Goal: Communication & Community: Answer question/provide support

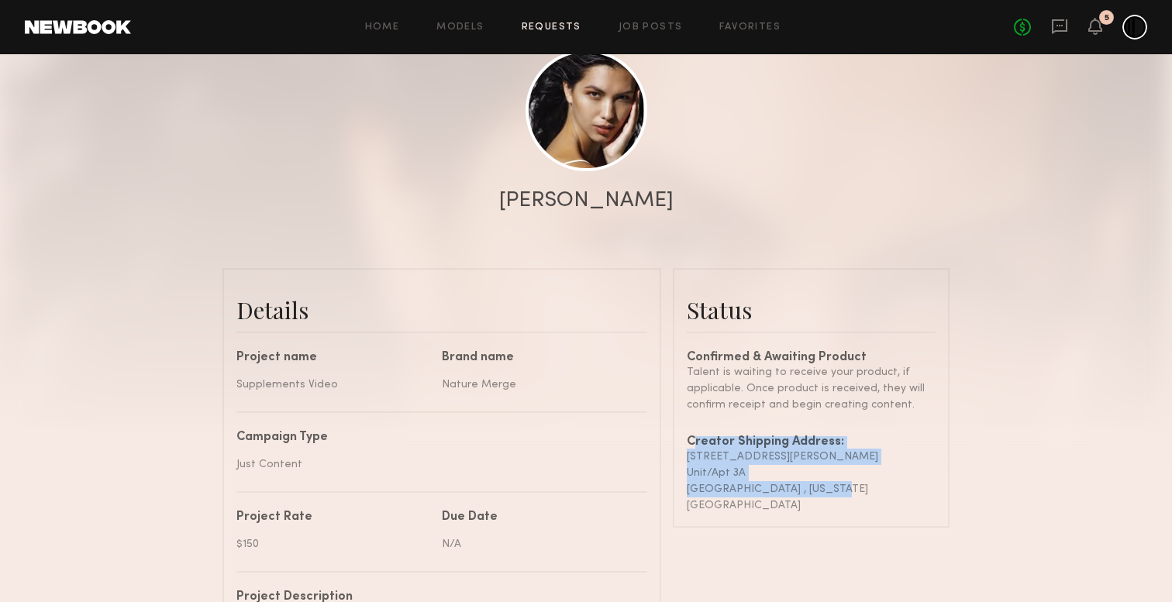
scroll to position [1318, 0]
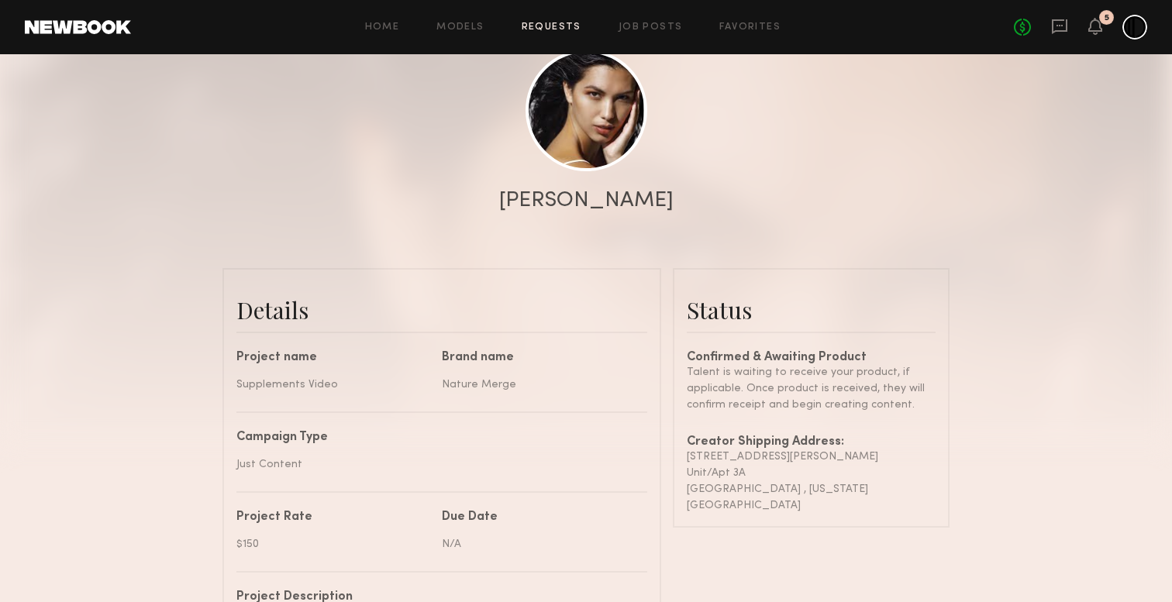
click at [976, 182] on div at bounding box center [586, 136] width 1172 height 620
click at [1062, 25] on icon at bounding box center [1059, 26] width 17 height 17
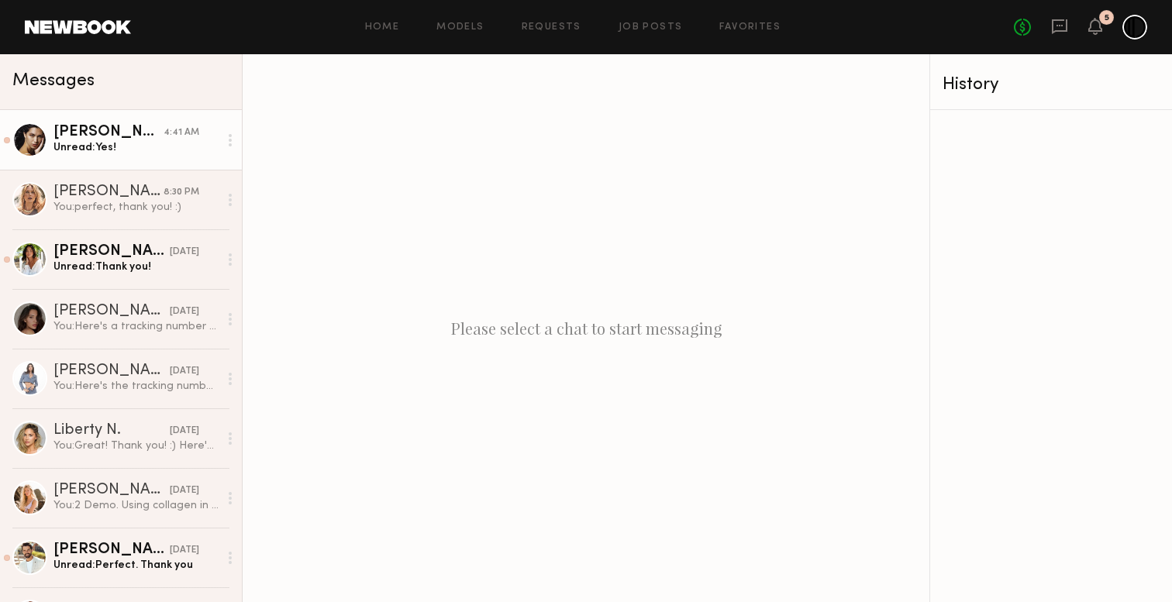
click at [151, 146] on div "Unread: Yes!" at bounding box center [135, 147] width 165 height 15
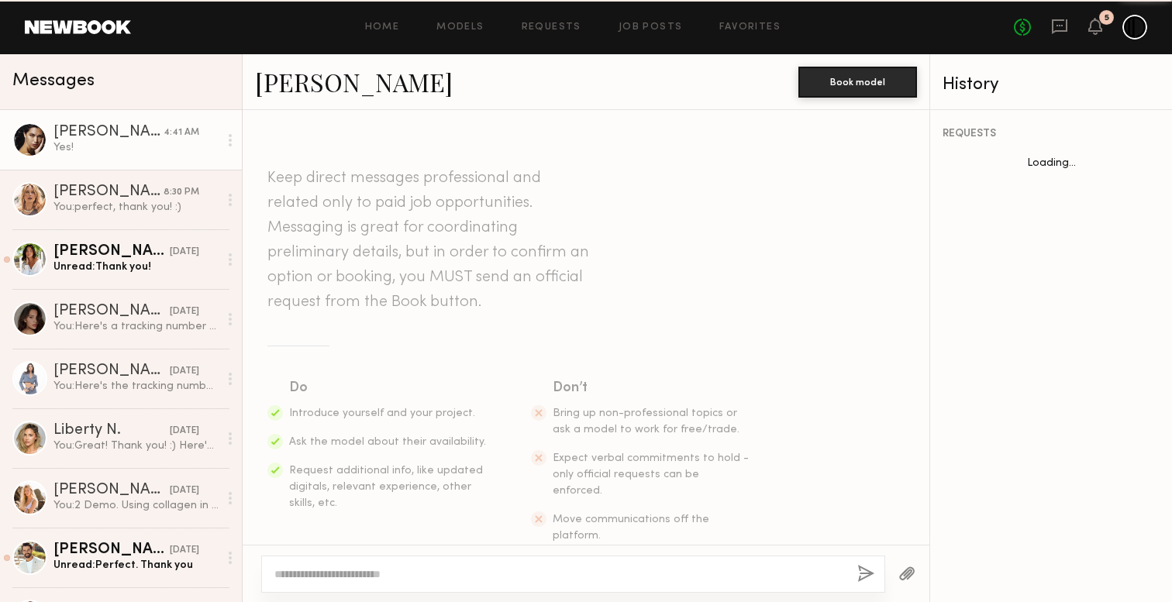
scroll to position [1024, 0]
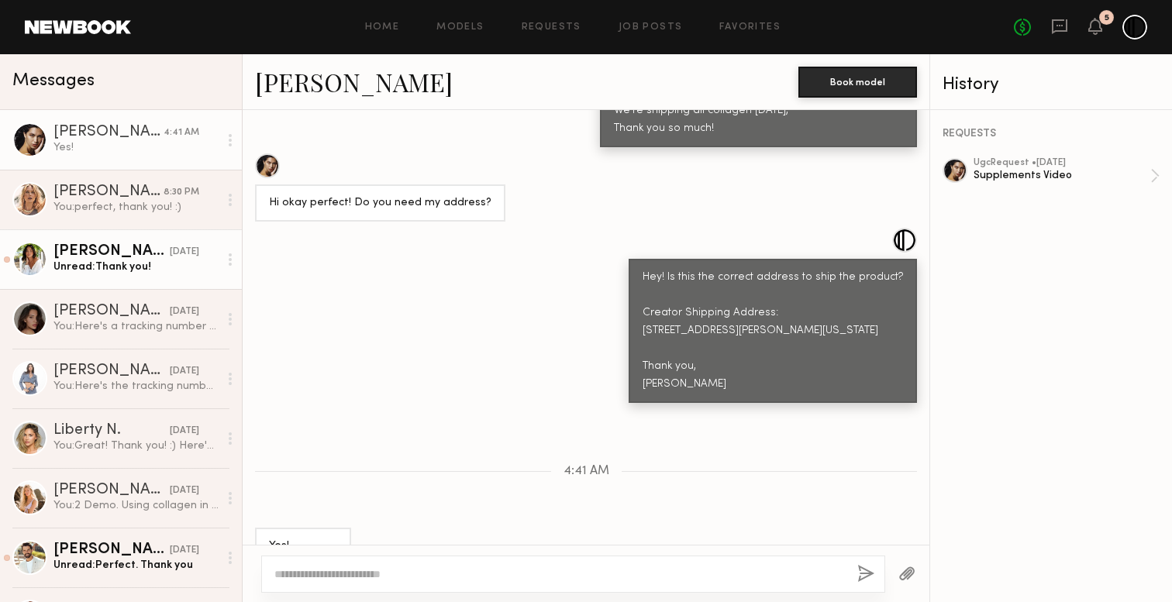
click at [139, 255] on div "[PERSON_NAME]" at bounding box center [111, 251] width 116 height 15
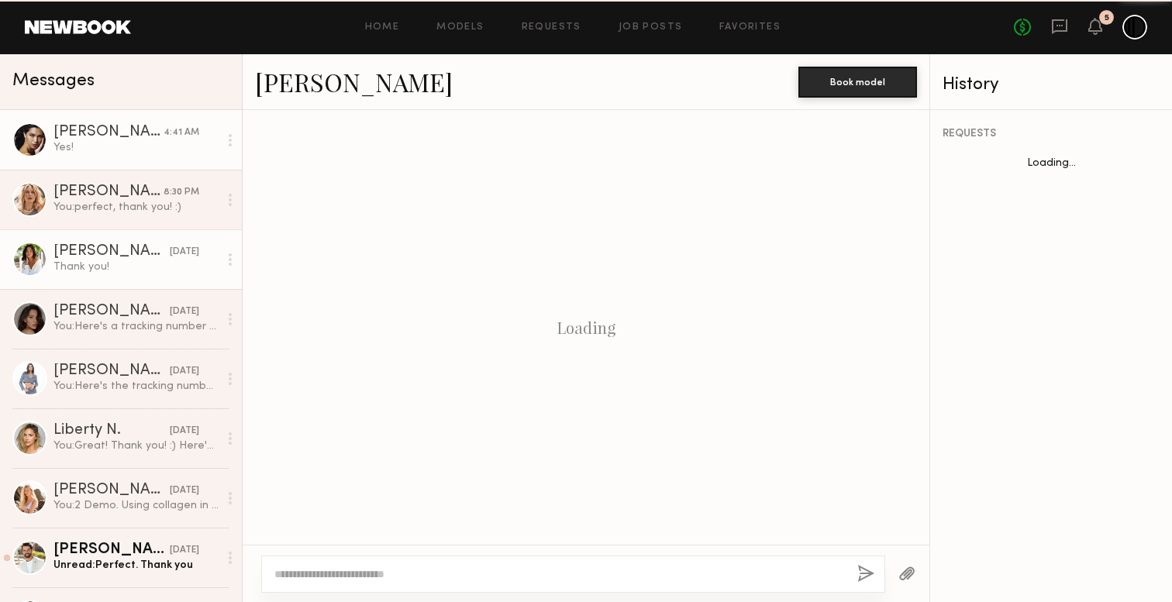
scroll to position [1035, 0]
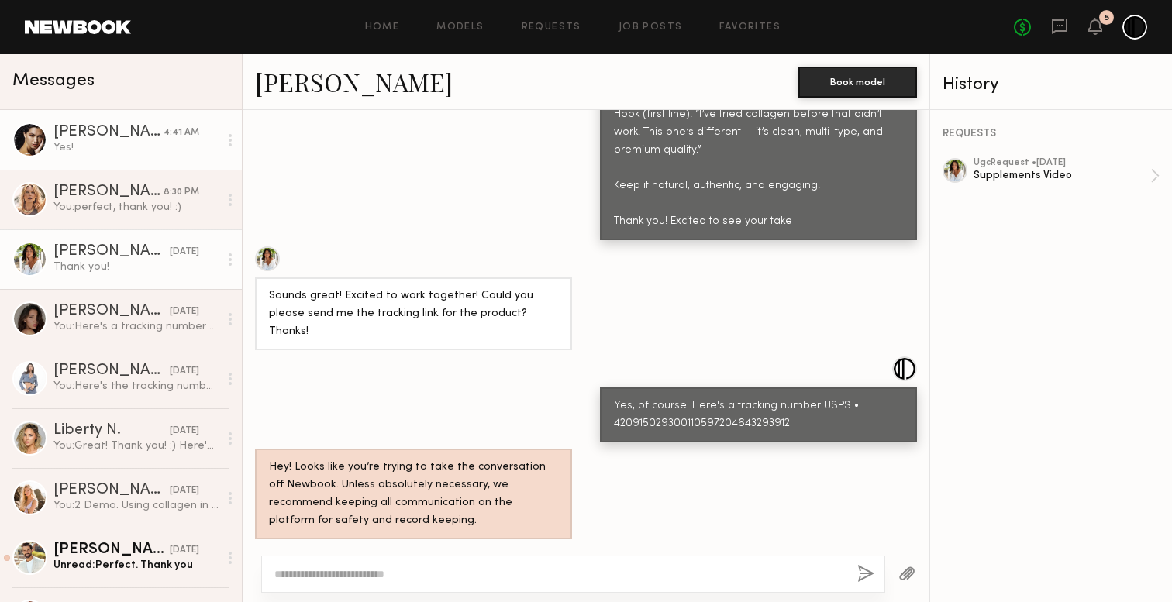
click at [124, 146] on div "Yes!" at bounding box center [135, 147] width 165 height 15
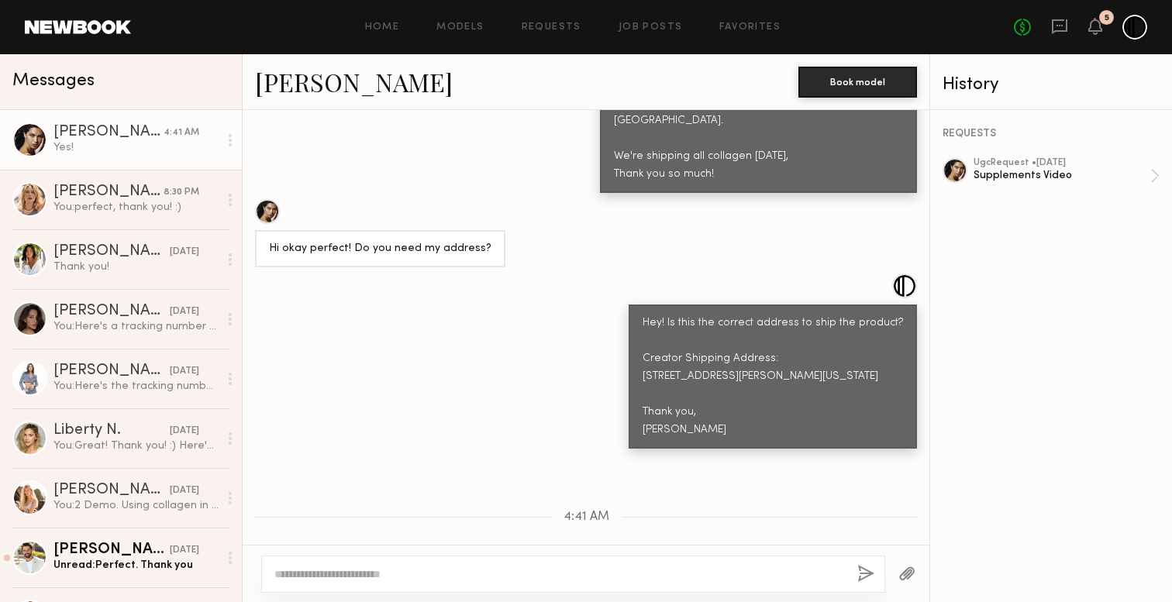
scroll to position [1024, 0]
